Goal: Transaction & Acquisition: Purchase product/service

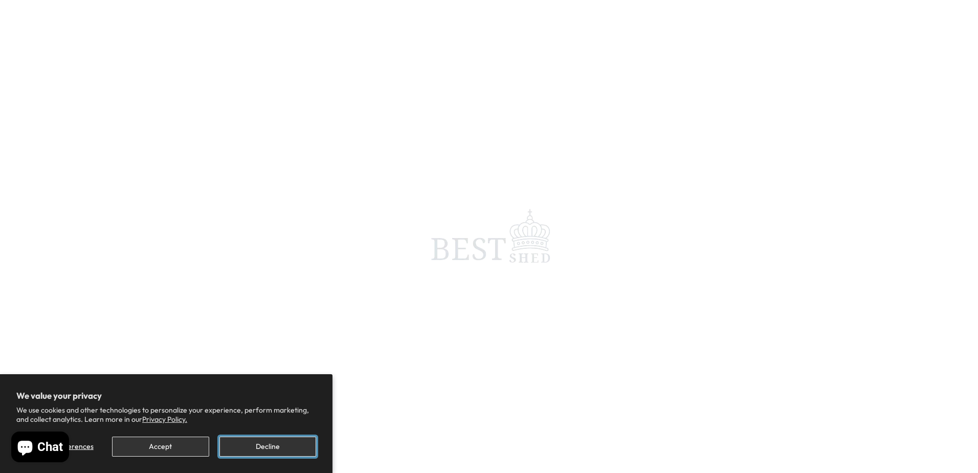
click at [267, 446] on button "Decline" at bounding box center [268, 446] width 97 height 20
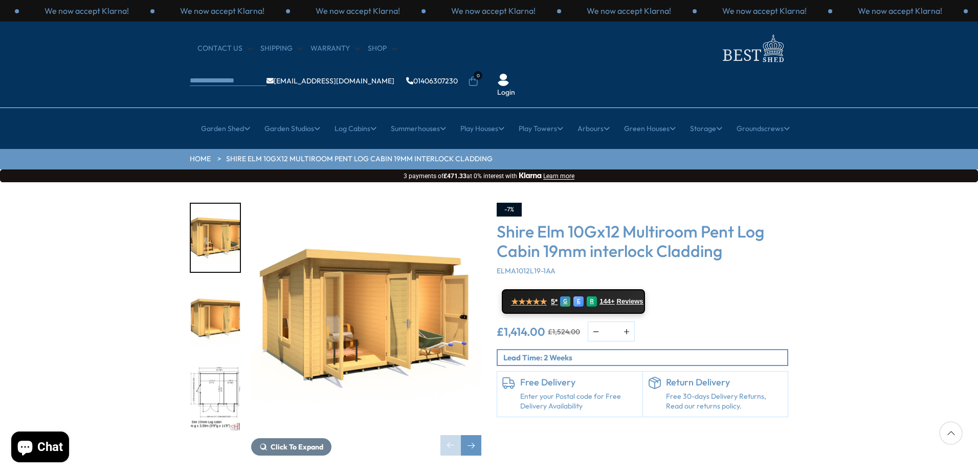
click at [228, 297] on img "2 / 10" at bounding box center [215, 318] width 49 height 68
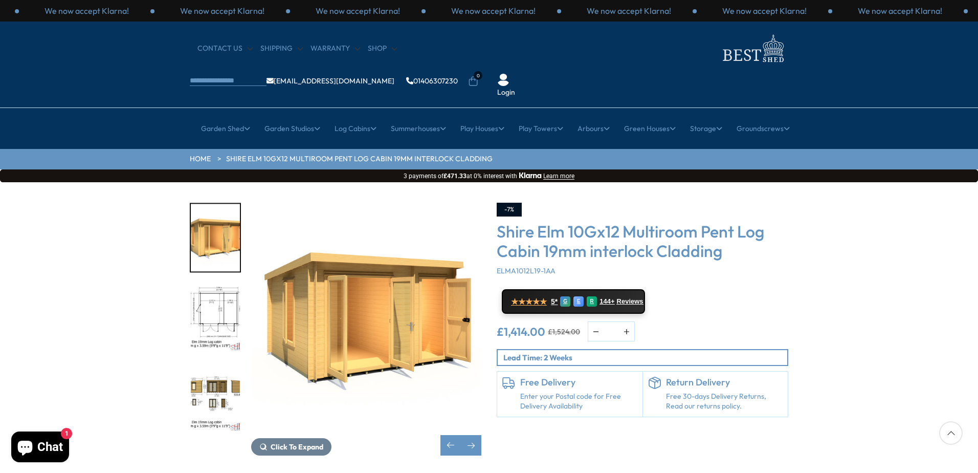
click at [211, 284] on img "3 / 10" at bounding box center [215, 318] width 49 height 68
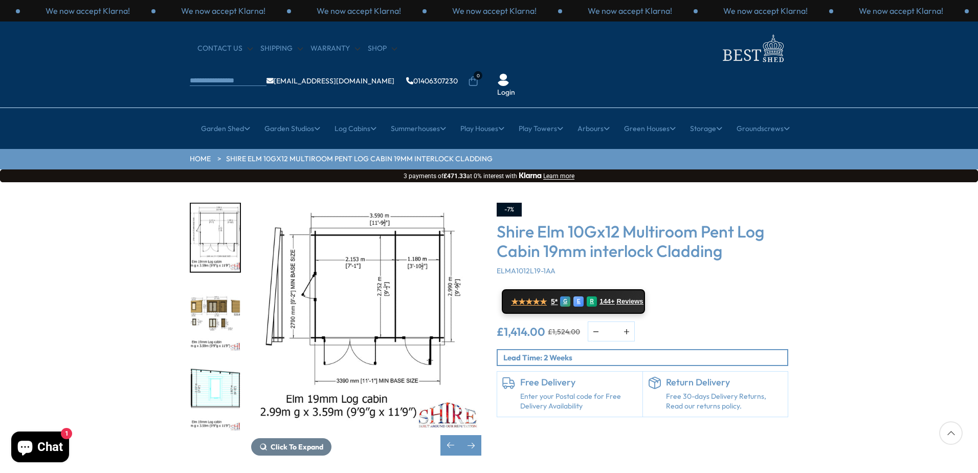
click at [203, 289] on img "4 / 10" at bounding box center [215, 318] width 49 height 68
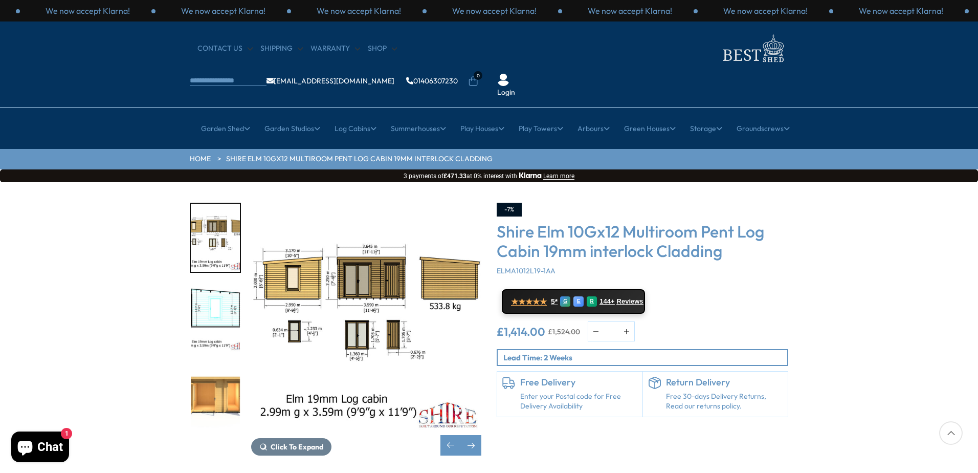
click at [207, 291] on img "5 / 10" at bounding box center [215, 318] width 49 height 68
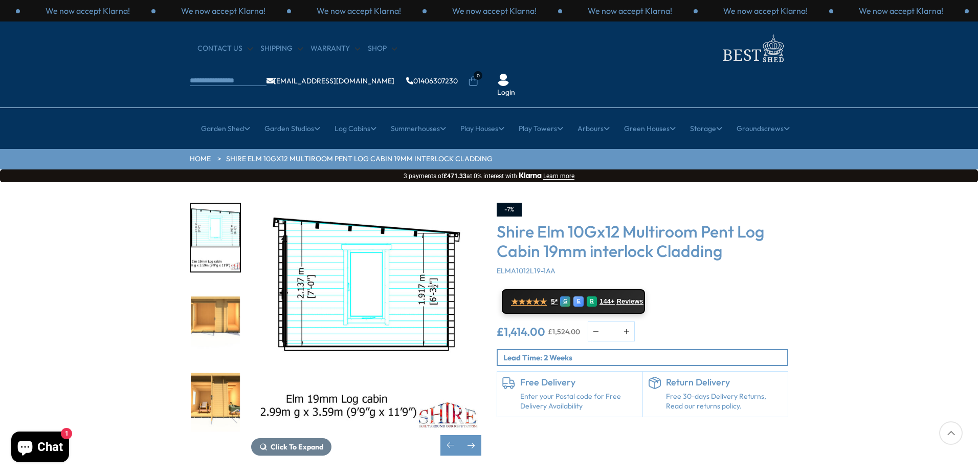
click at [220, 300] on img "6 / 10" at bounding box center [215, 318] width 49 height 68
click at [220, 295] on img "6 / 10" at bounding box center [215, 318] width 49 height 68
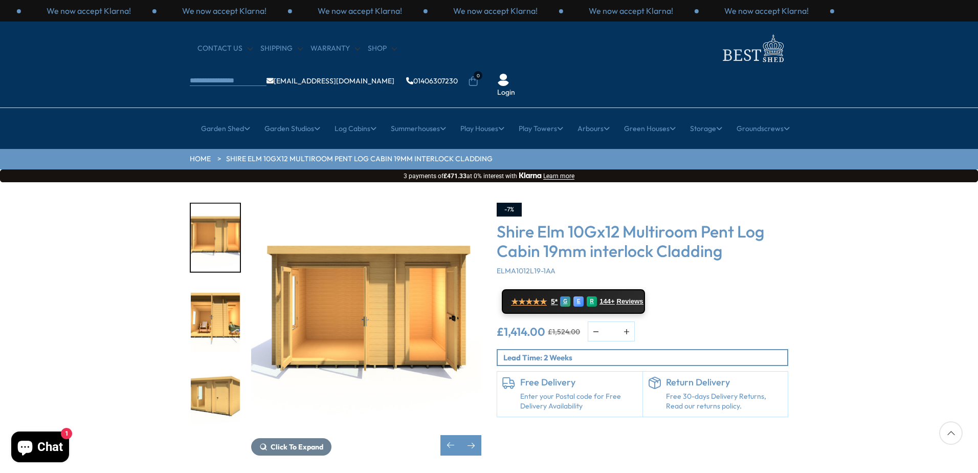
click at [218, 289] on img "7 / 10" at bounding box center [215, 318] width 49 height 68
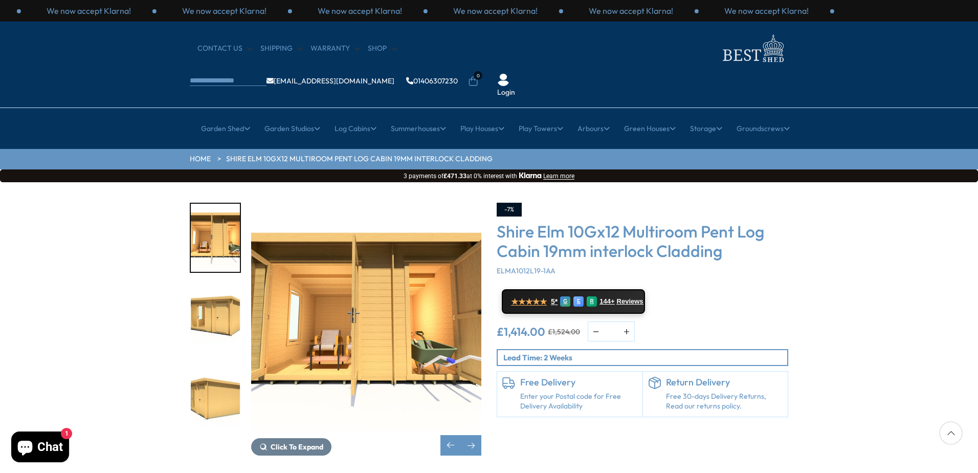
click at [218, 289] on img "8 / 10" at bounding box center [215, 318] width 49 height 68
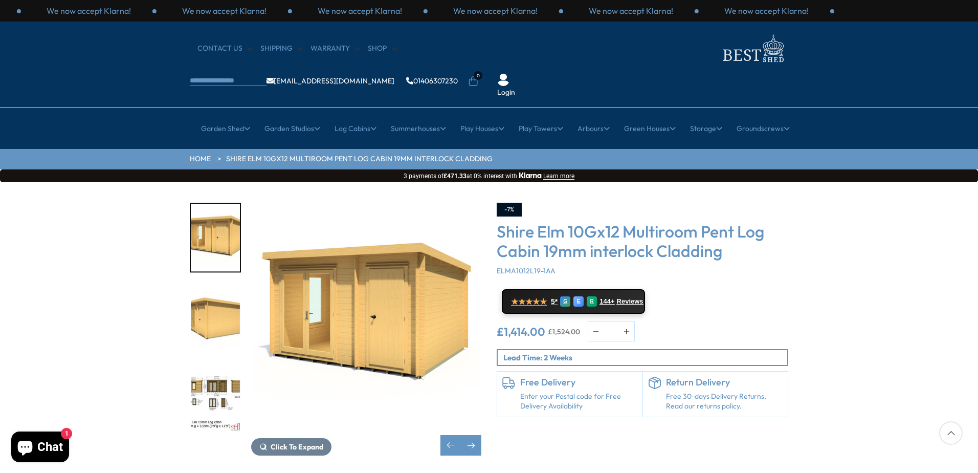
click at [218, 289] on img "9 / 10" at bounding box center [215, 318] width 49 height 68
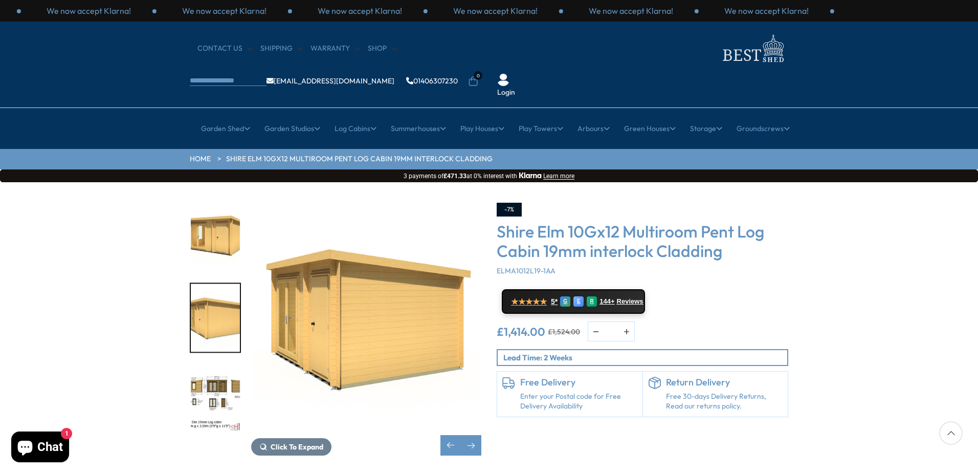
click at [207, 210] on img "8 / 10" at bounding box center [215, 238] width 49 height 68
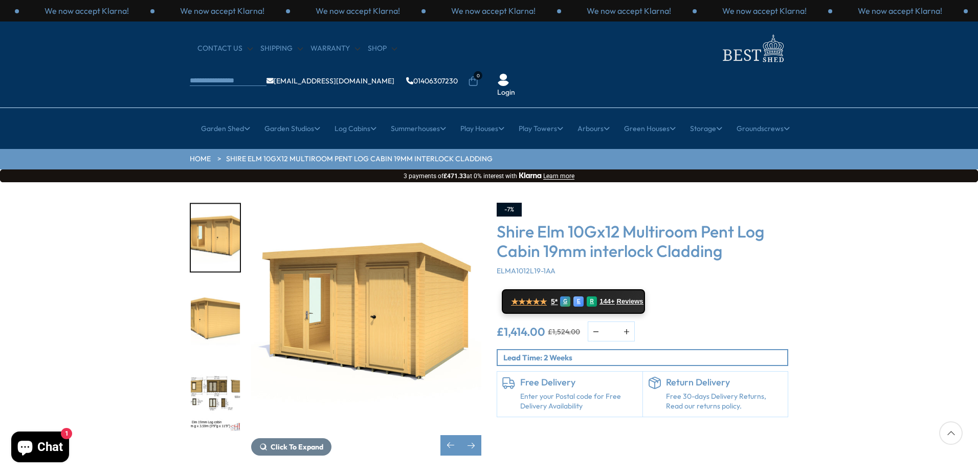
click at [218, 364] on img "10 / 10" at bounding box center [215, 398] width 49 height 68
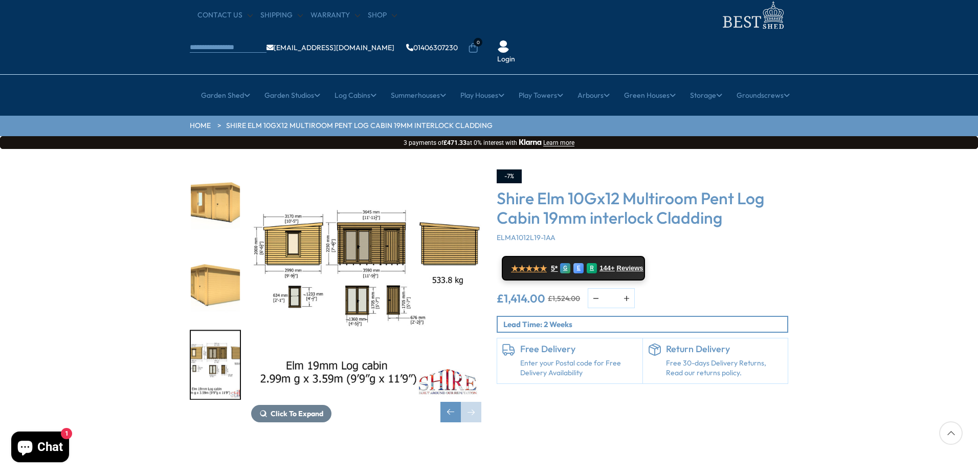
scroll to position [51, 0]
